Goal: Task Accomplishment & Management: Manage account settings

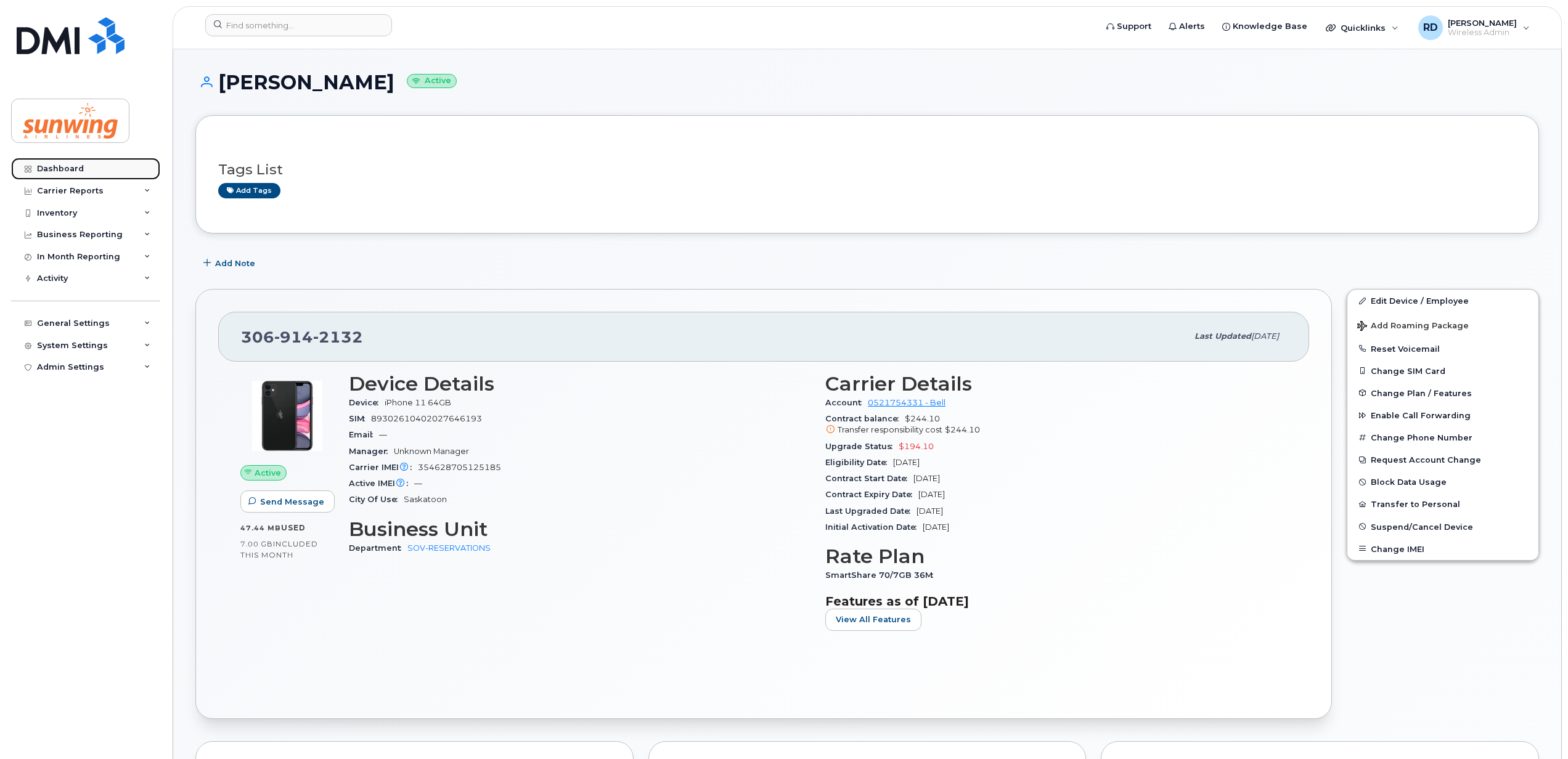
click at [69, 168] on div "Dashboard" at bounding box center [61, 169] width 47 height 10
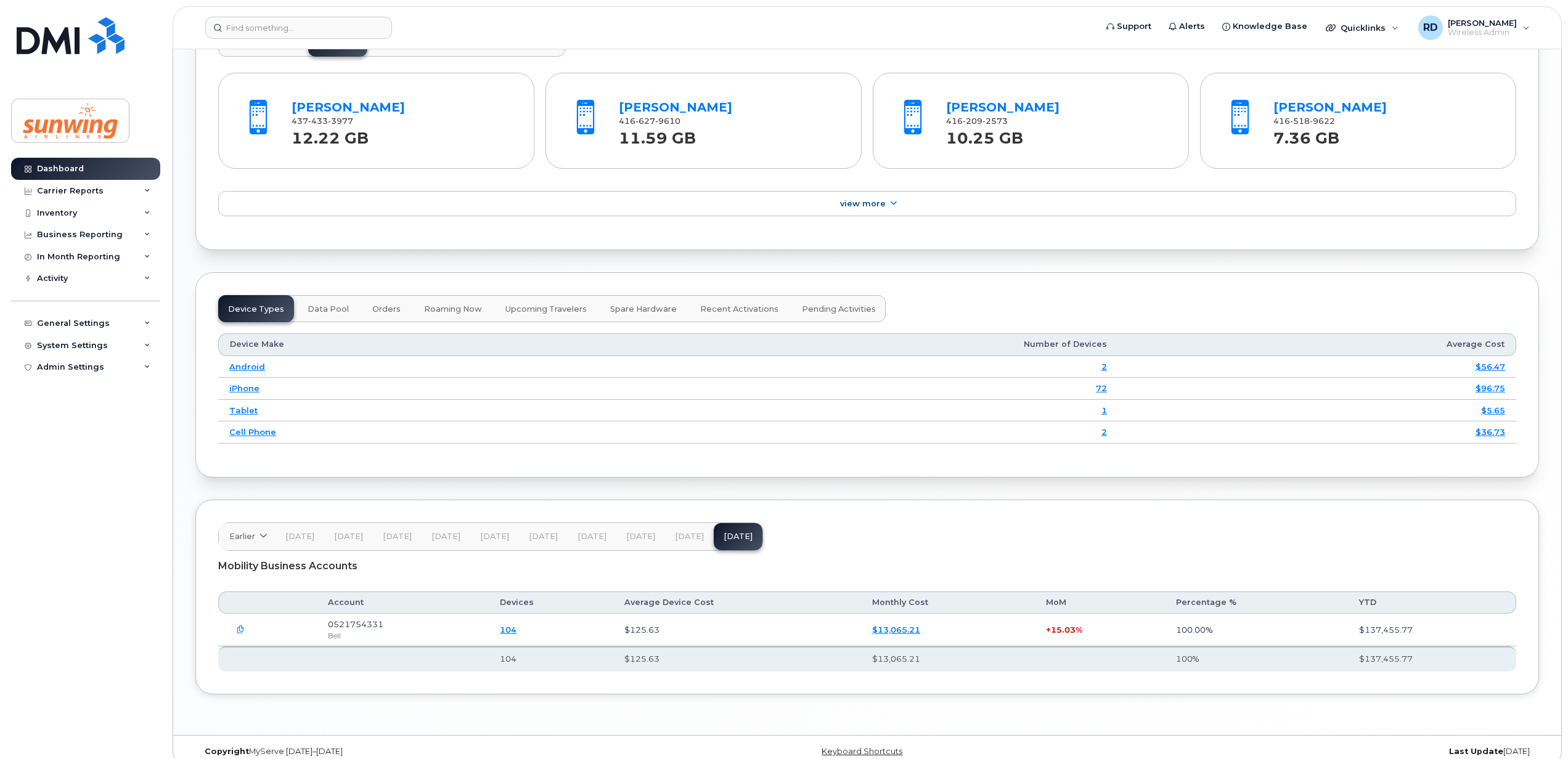
scroll to position [1314, 0]
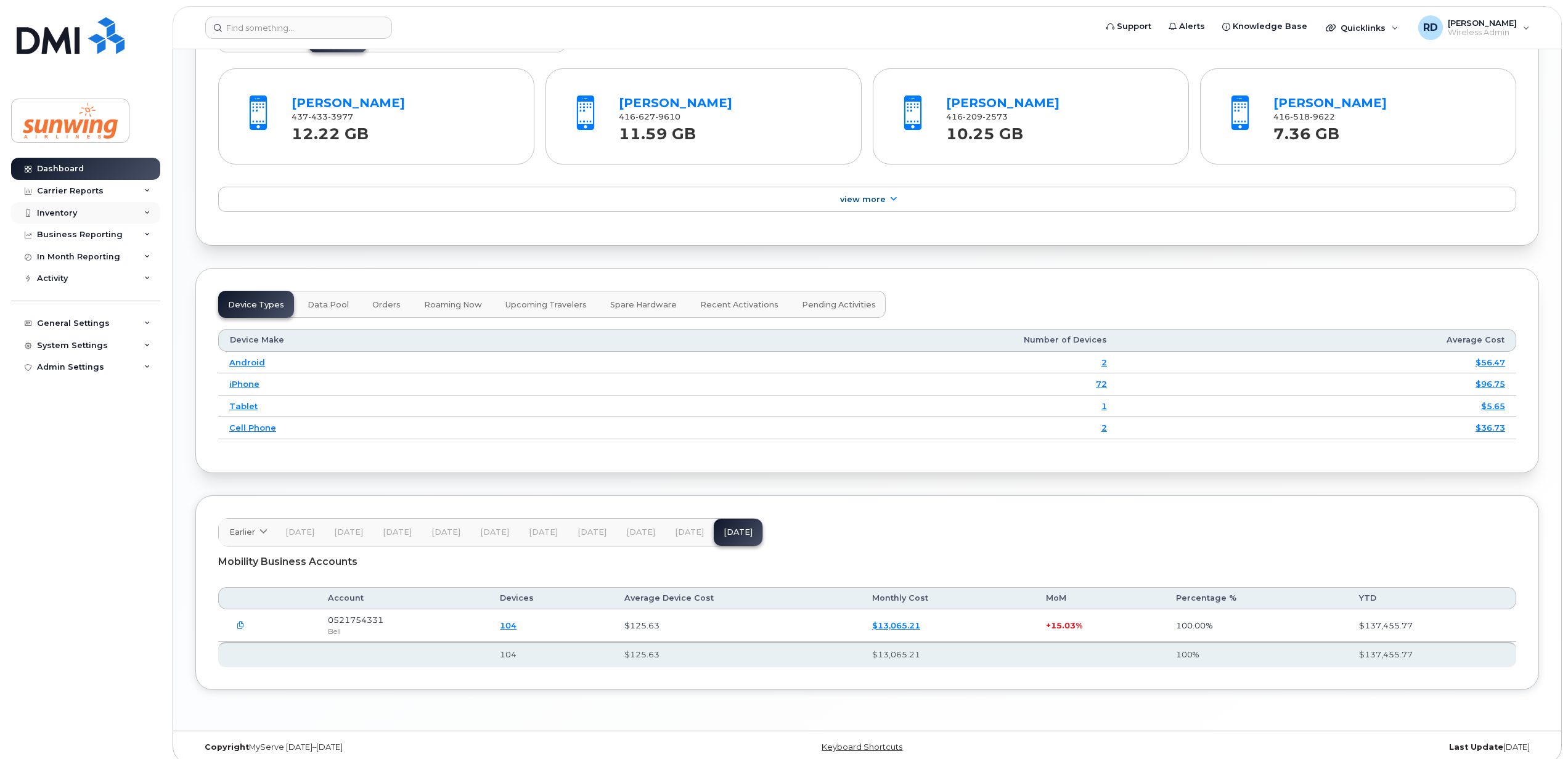
click at [114, 212] on div "Inventory" at bounding box center [86, 213] width 149 height 22
click at [105, 235] on div "Mobility Devices" at bounding box center [77, 236] width 69 height 11
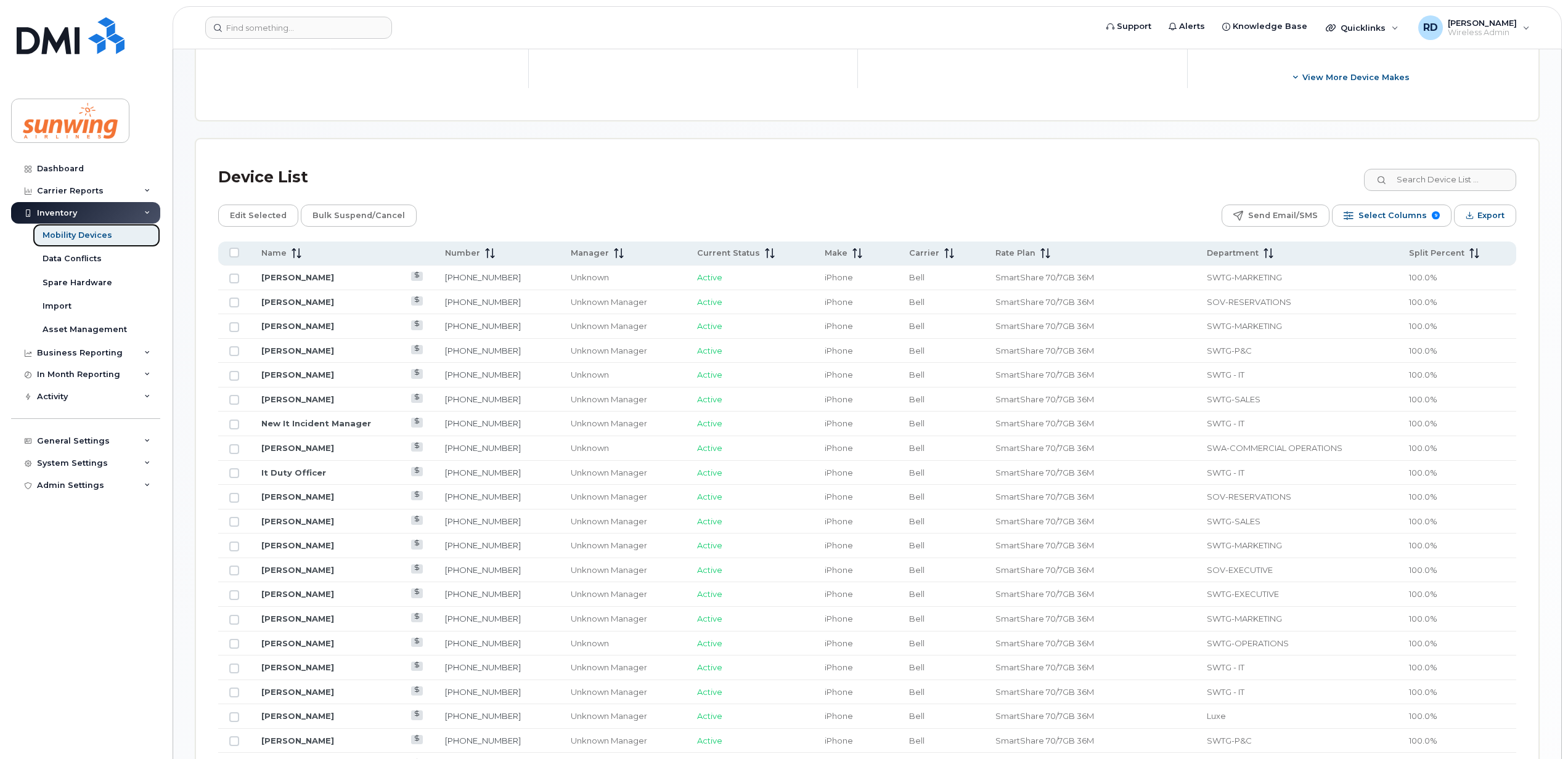
scroll to position [500, 0]
click at [489, 254] on icon at bounding box center [490, 252] width 10 height 10
click at [484, 247] on span at bounding box center [487, 252] width 15 height 11
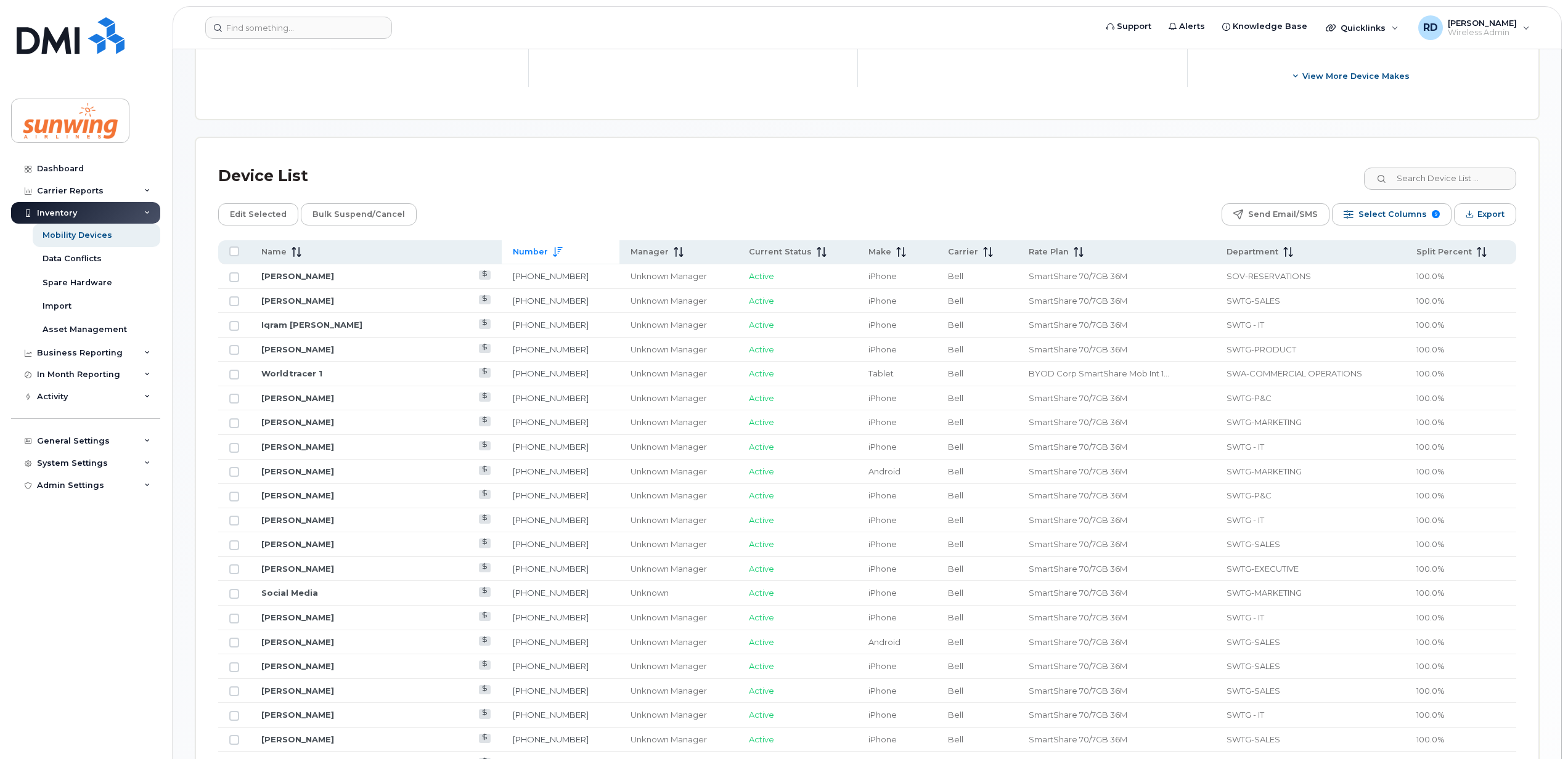
click at [548, 247] on span at bounding box center [555, 252] width 15 height 11
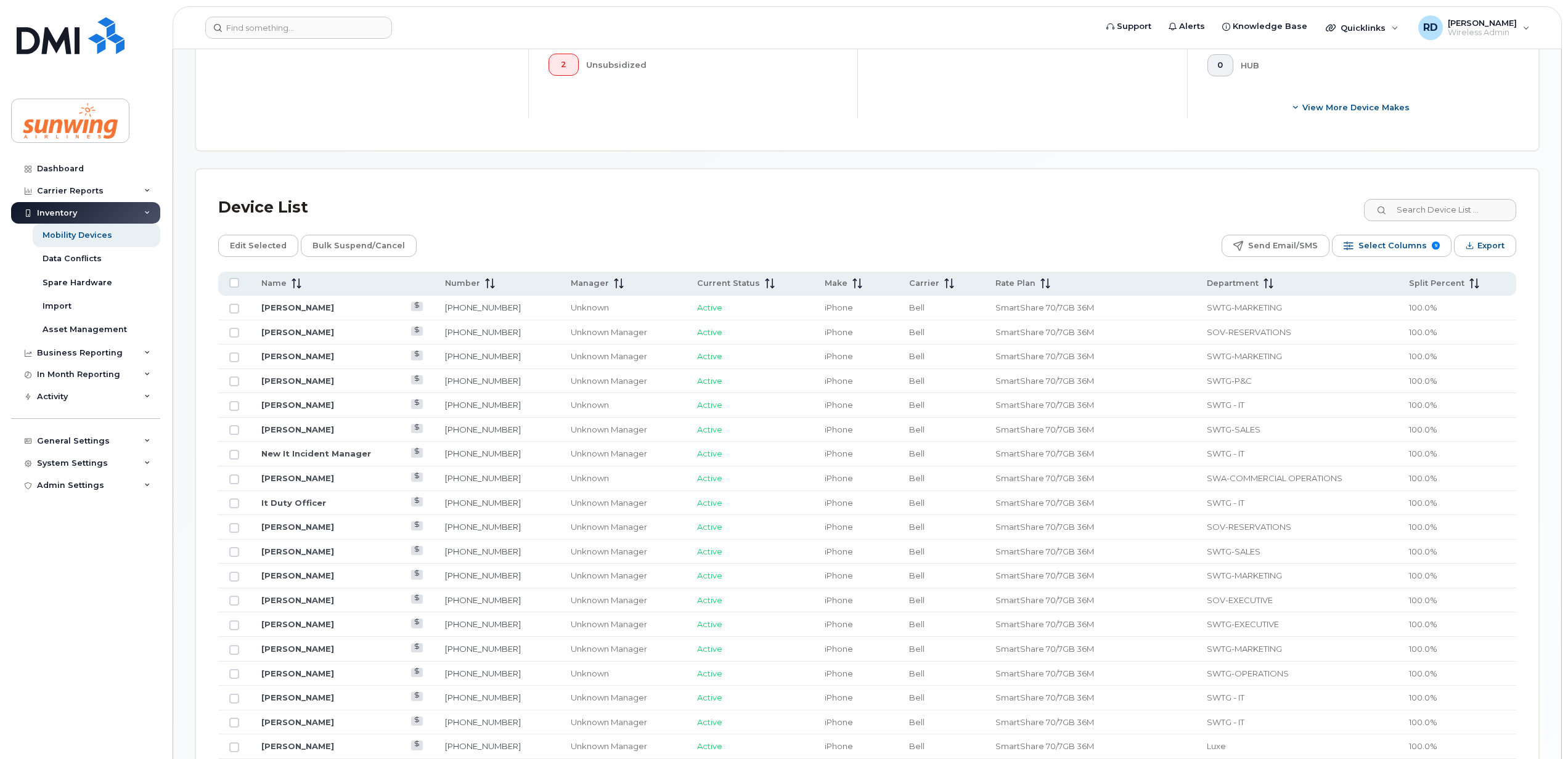
scroll to position [418, 0]
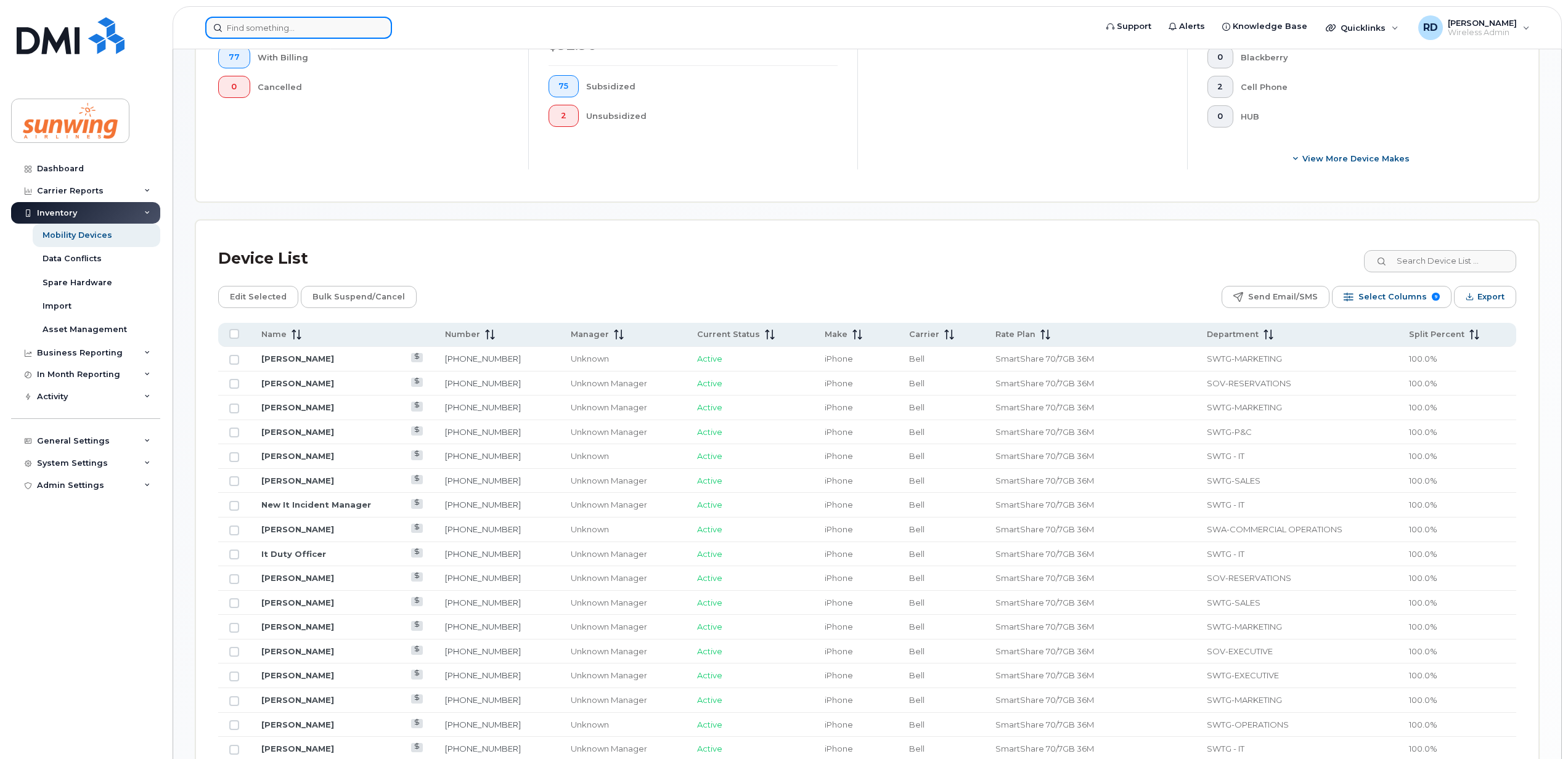
click at [306, 30] on input at bounding box center [298, 27] width 186 height 22
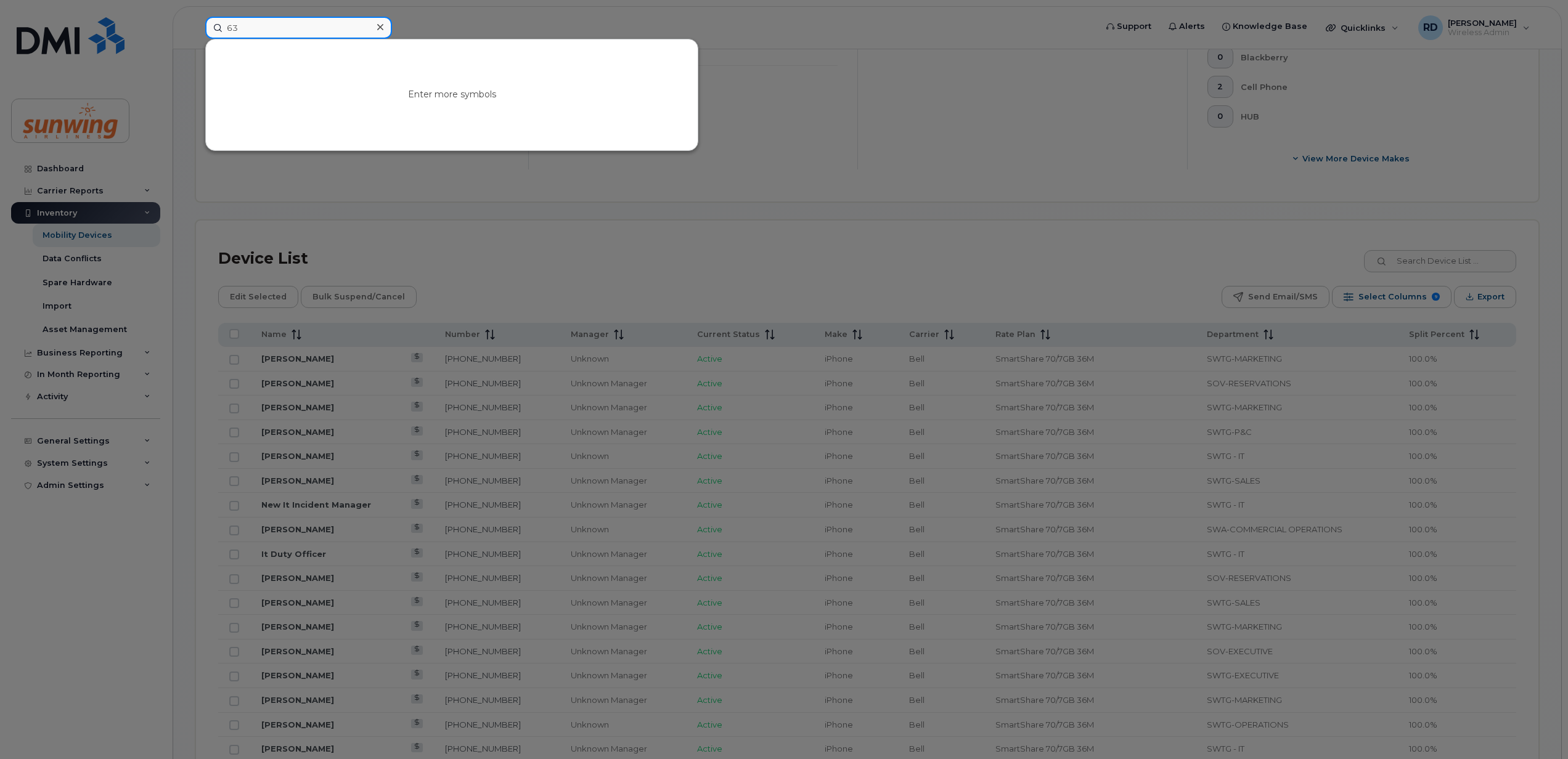
type input "6"
click at [817, 44] on div at bounding box center [784, 379] width 1568 height 759
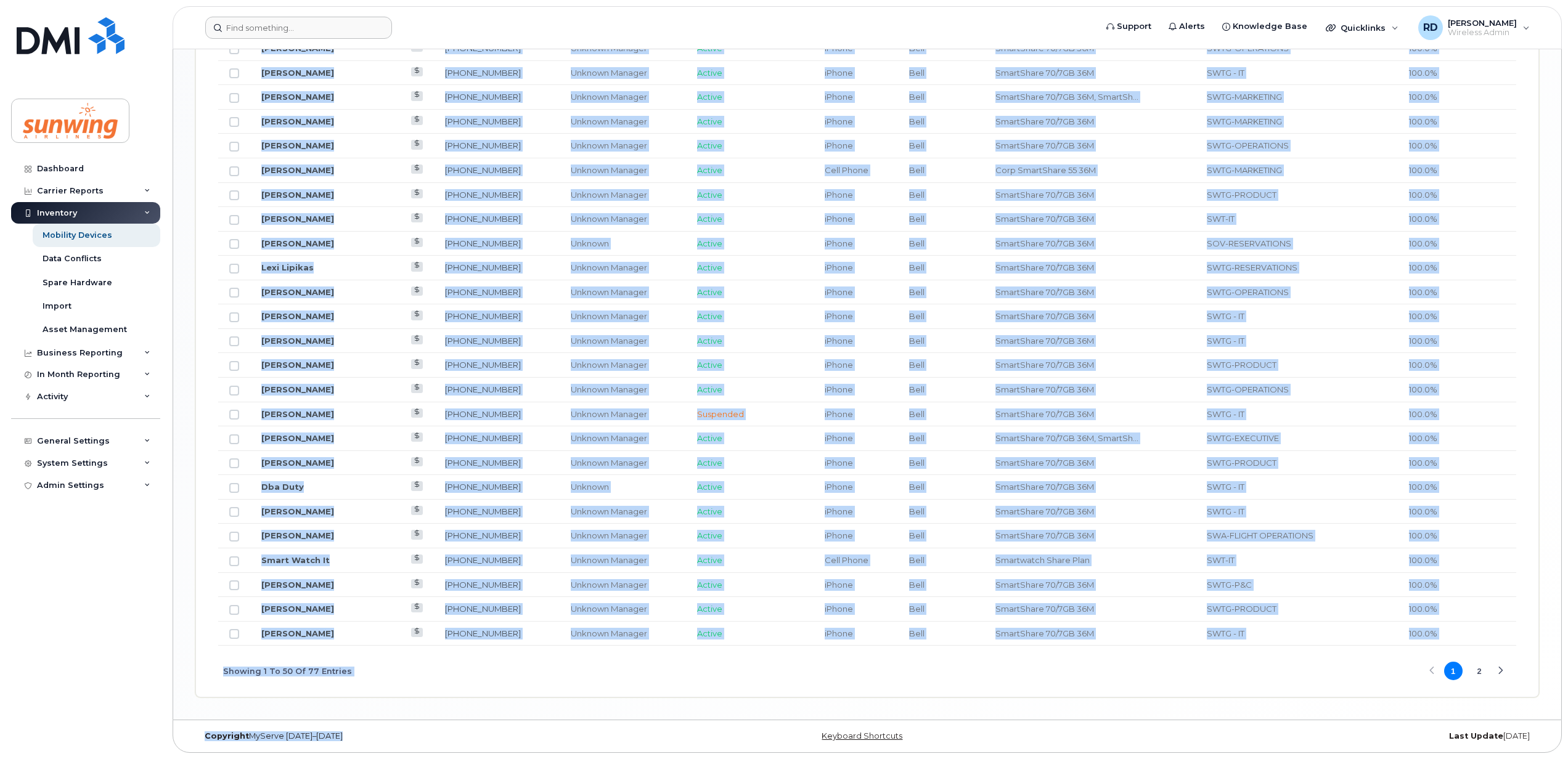
scroll to position [1349, 0]
drag, startPoint x: 249, startPoint y: 273, endPoint x: 752, endPoint y: 794, distance: 724.2
click at [491, 654] on div "Showing 1 To 50 Of 77 Entries 1 2" at bounding box center [867, 670] width 1298 height 51
